Goal: Task Accomplishment & Management: Use online tool/utility

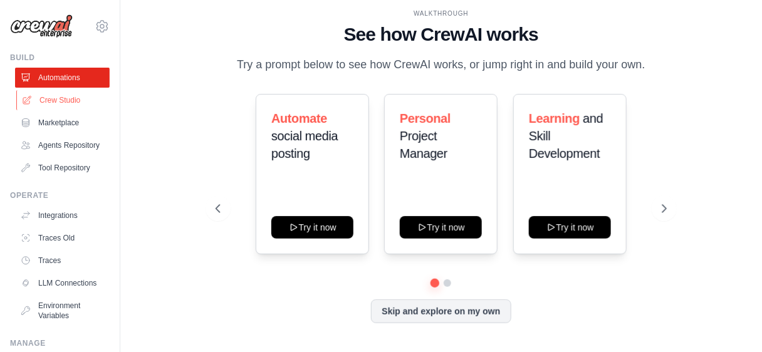
click at [98, 110] on link "Crew Studio" at bounding box center [63, 100] width 95 height 20
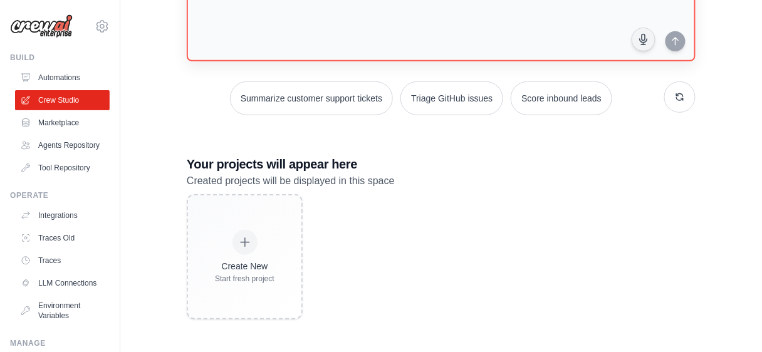
scroll to position [251, 0]
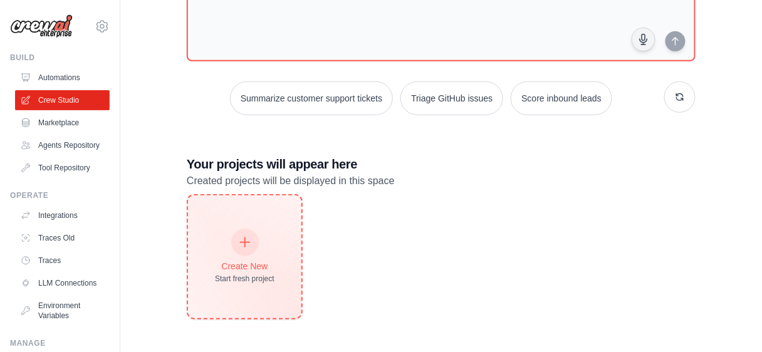
click at [269, 266] on div "Create New" at bounding box center [245, 266] width 60 height 13
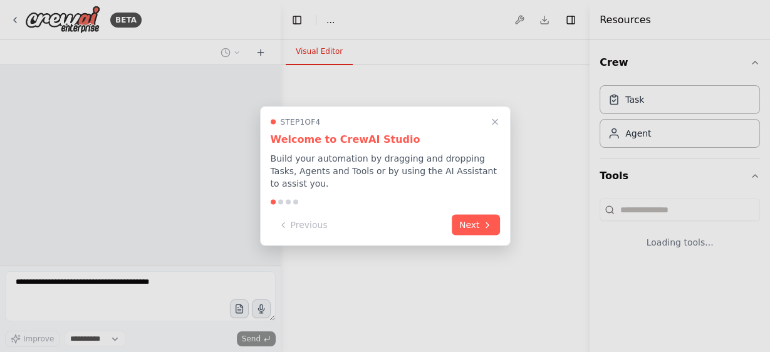
select select "****"
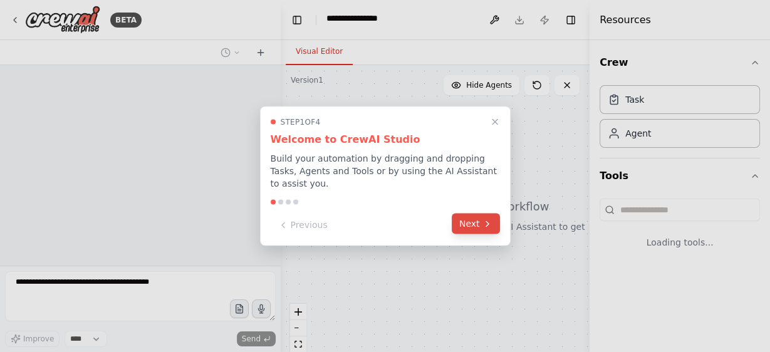
click at [470, 234] on button "Next" at bounding box center [476, 224] width 48 height 21
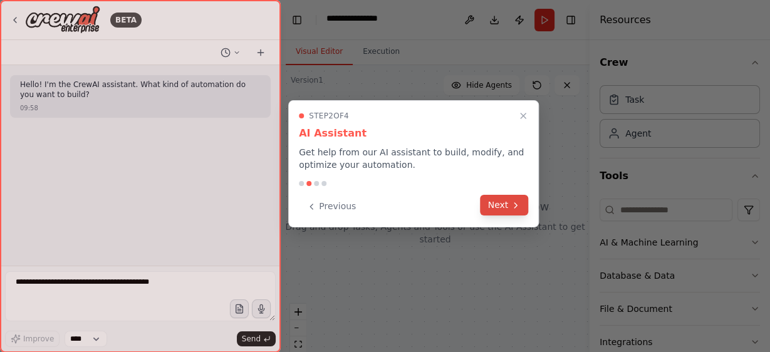
click at [484, 216] on button "Next" at bounding box center [505, 205] width 48 height 21
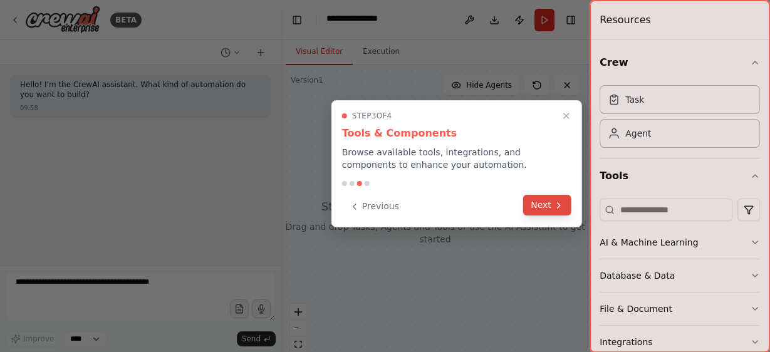
click at [548, 216] on button "Next" at bounding box center [547, 205] width 48 height 21
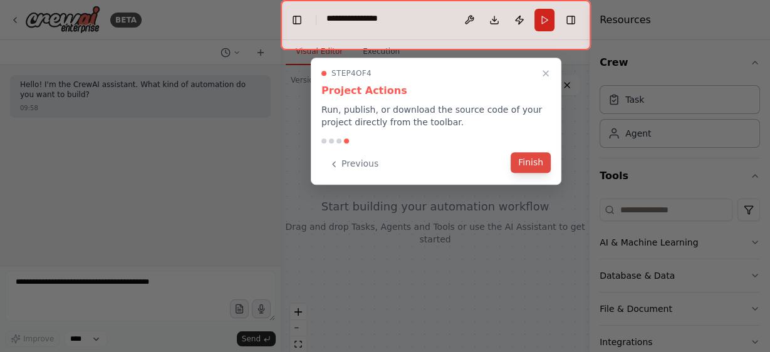
click at [537, 173] on button "Finish" at bounding box center [531, 162] width 40 height 21
